Goal: Task Accomplishment & Management: Complete application form

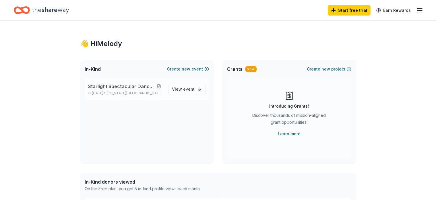
click at [138, 85] on span "Starlight Spectacular Dance Party" at bounding box center [121, 86] width 66 height 7
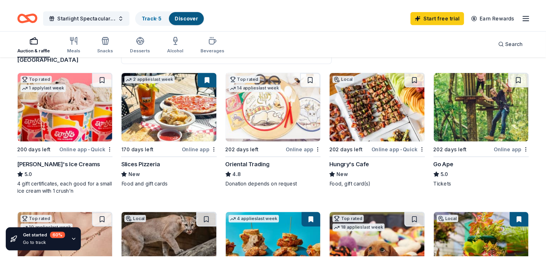
scroll to position [57, 0]
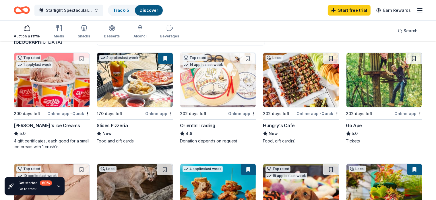
click at [364, 82] on img at bounding box center [385, 80] width 76 height 55
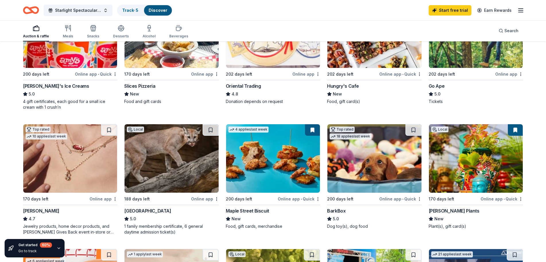
scroll to position [144, 0]
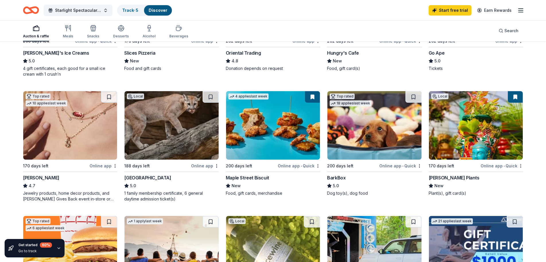
click at [178, 122] on img at bounding box center [172, 125] width 94 height 68
click at [82, 10] on span "Starlight Spectacular Dance Party" at bounding box center [78, 10] width 46 height 7
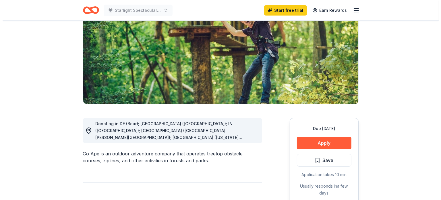
scroll to position [92, 0]
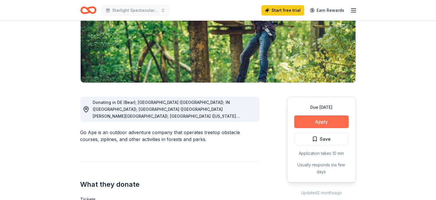
click at [314, 119] on button "Apply" at bounding box center [321, 121] width 55 height 13
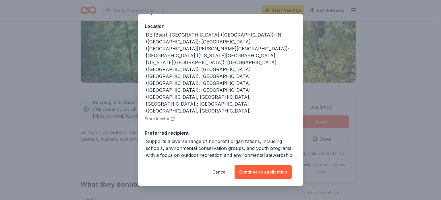
scroll to position [81, 0]
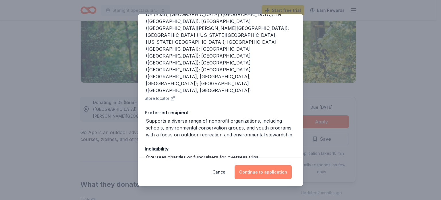
click at [263, 171] on button "Continue to application" at bounding box center [263, 172] width 57 height 14
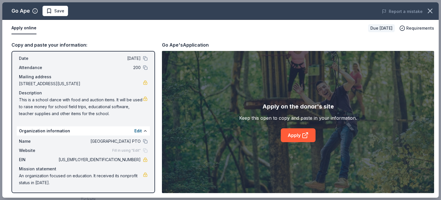
scroll to position [22, 0]
click at [295, 137] on link "Apply" at bounding box center [298, 135] width 35 height 14
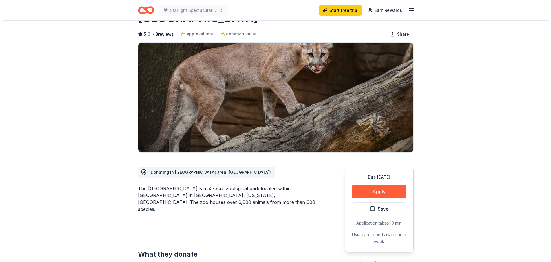
scroll to position [57, 0]
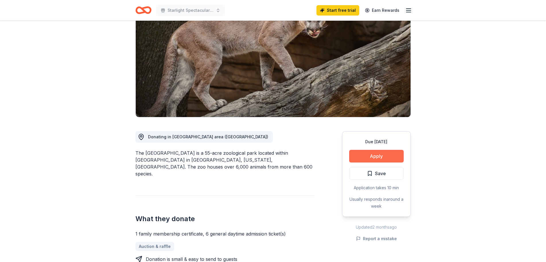
click at [378, 157] on button "Apply" at bounding box center [376, 156] width 55 height 13
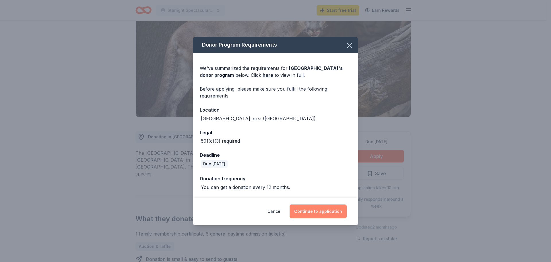
click at [332, 210] on button "Continue to application" at bounding box center [318, 211] width 57 height 14
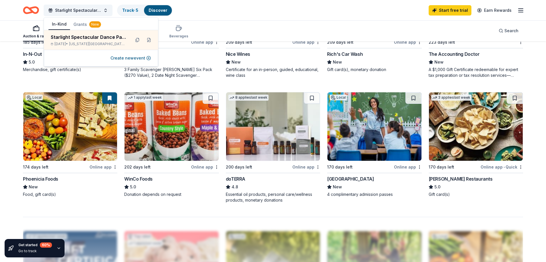
scroll to position [402, 0]
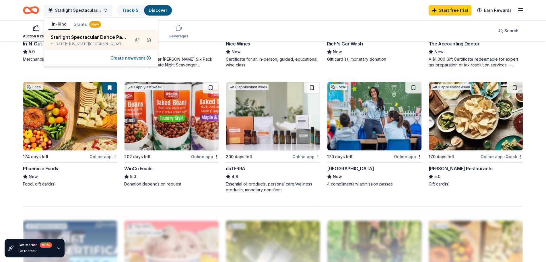
click at [451, 113] on img at bounding box center [476, 116] width 94 height 68
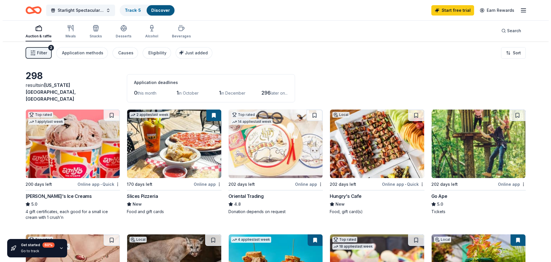
scroll to position [0, 0]
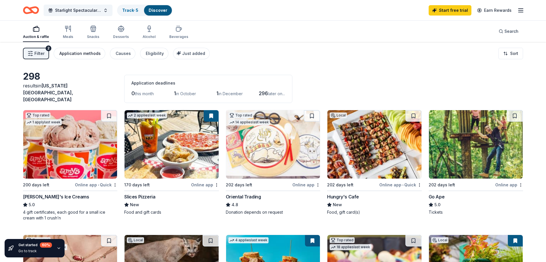
click at [71, 55] on div "Application methods" at bounding box center [79, 53] width 41 height 7
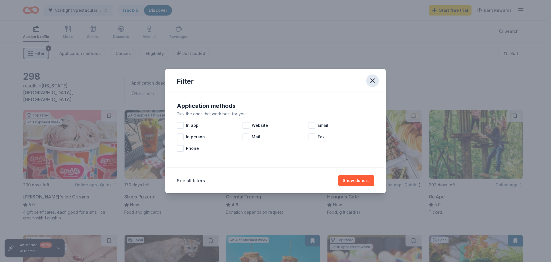
click at [373, 81] on icon "button" at bounding box center [373, 81] width 4 height 4
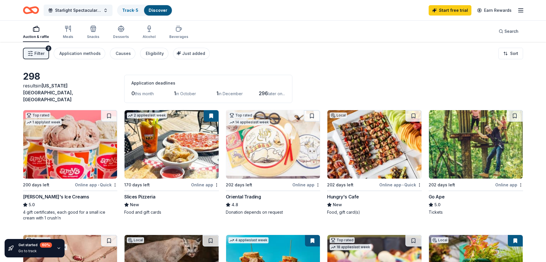
click at [31, 52] on icon "button" at bounding box center [31, 54] width 6 height 6
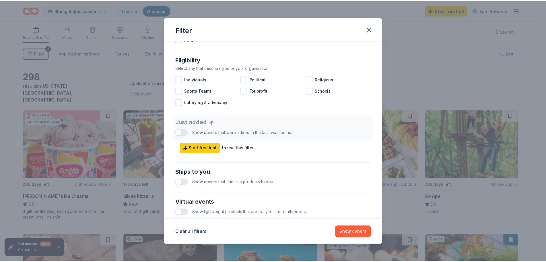
scroll to position [172, 0]
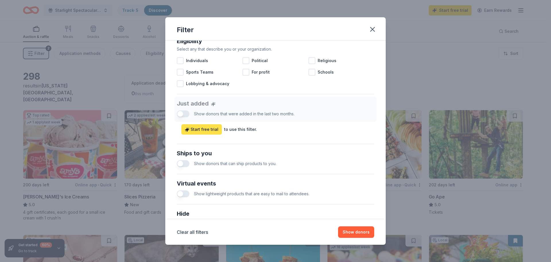
click at [201, 128] on span "Start free trial" at bounding box center [202, 129] width 34 height 7
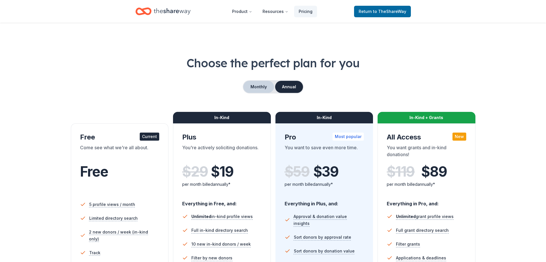
click at [262, 85] on button "Monthly" at bounding box center [259, 87] width 31 height 12
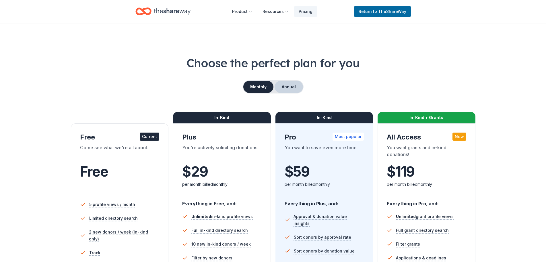
click at [283, 83] on button "Annual" at bounding box center [289, 87] width 28 height 12
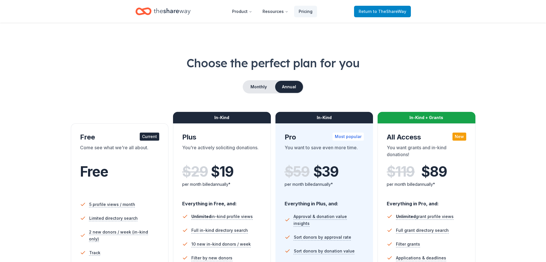
click at [371, 8] on span "Return to TheShareWay" at bounding box center [383, 11] width 48 height 7
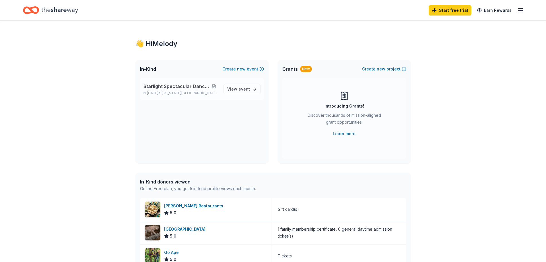
click at [183, 87] on span "Starlight Spectacular Dance Party" at bounding box center [177, 86] width 66 height 7
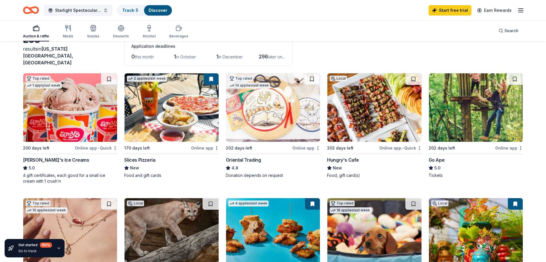
scroll to position [29, 0]
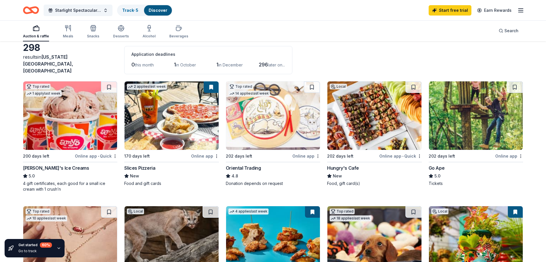
click at [266, 122] on img at bounding box center [273, 115] width 94 height 68
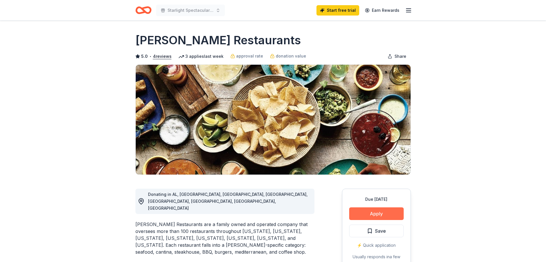
click at [374, 214] on button "Apply" at bounding box center [376, 213] width 55 height 13
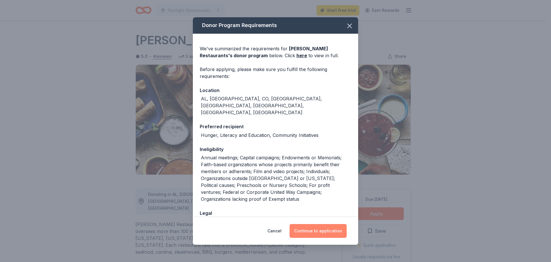
click at [323, 229] on button "Continue to application" at bounding box center [318, 231] width 57 height 14
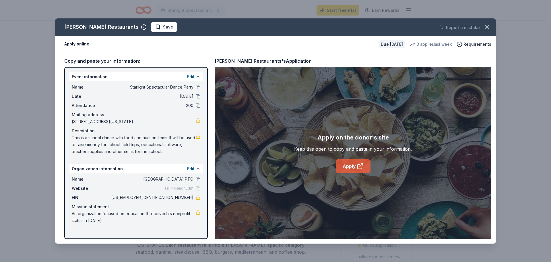
click at [348, 165] on link "Apply" at bounding box center [353, 166] width 35 height 14
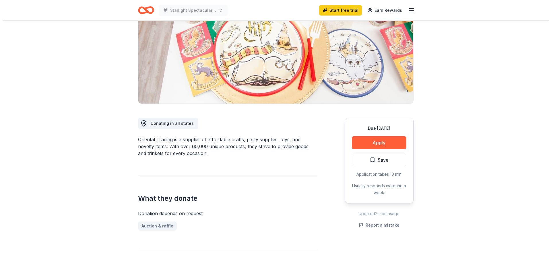
scroll to position [86, 0]
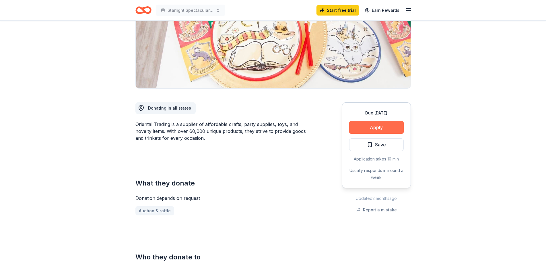
click at [377, 126] on button "Apply" at bounding box center [376, 127] width 55 height 13
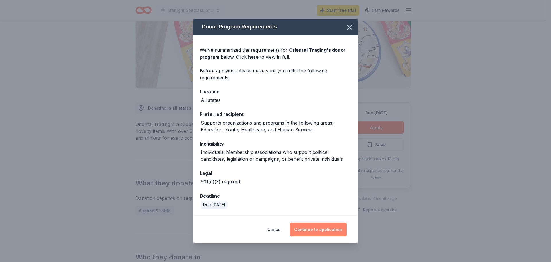
click at [323, 230] on button "Continue to application" at bounding box center [318, 229] width 57 height 14
